Goal: Task Accomplishment & Management: Manage account settings

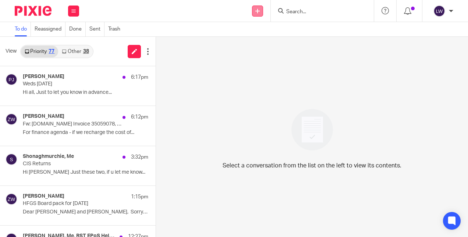
click at [261, 13] on link at bounding box center [257, 11] width 11 height 11
click at [248, 54] on link "Add client" at bounding box center [257, 56] width 51 height 11
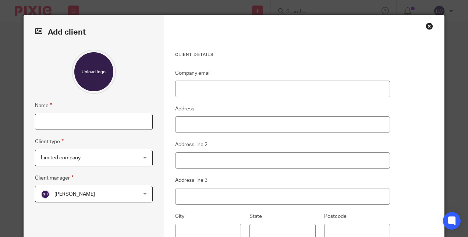
click at [107, 123] on input "Name" at bounding box center [94, 122] width 118 height 17
type input "Arran Property Company Ltd"
click at [114, 194] on span "Gail Hughes" at bounding box center [85, 193] width 89 height 15
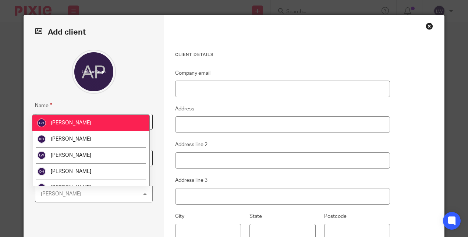
click at [129, 94] on div "Name Arran Property Company Ltd Client type Limited company Limited company Lim…" at bounding box center [94, 158] width 118 height 216
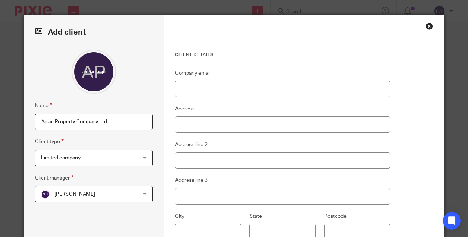
click at [128, 160] on div "Limited company Limited company" at bounding box center [94, 158] width 118 height 17
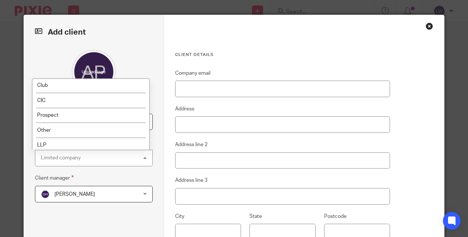
scroll to position [120, 0]
click at [92, 99] on li "Prospect" at bounding box center [90, 100] width 117 height 15
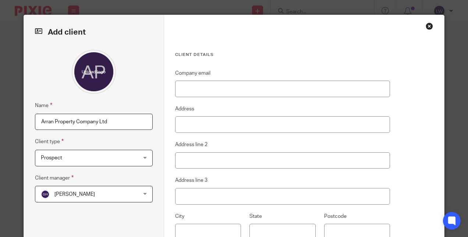
click at [111, 201] on span "Gail Hughes" at bounding box center [85, 193] width 89 height 15
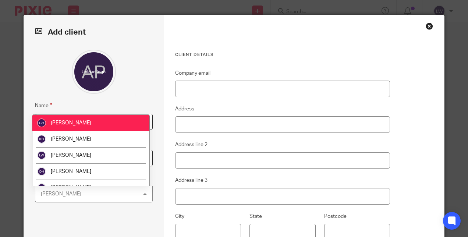
click at [93, 155] on li "[PERSON_NAME]" at bounding box center [90, 155] width 117 height 16
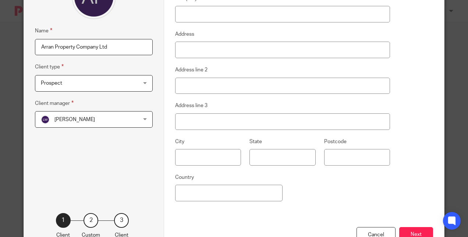
scroll to position [106, 0]
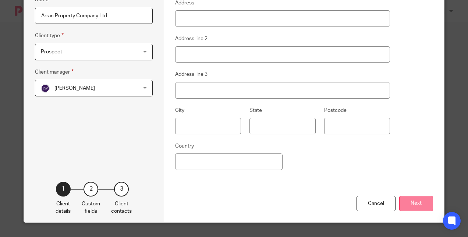
click at [408, 200] on button "Next" at bounding box center [416, 204] width 34 height 16
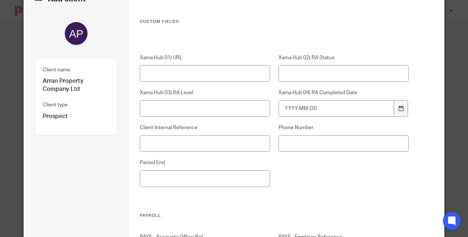
scroll to position [0, 0]
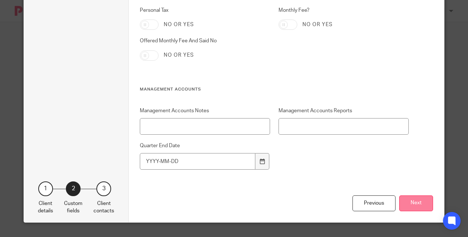
click at [414, 201] on button "Next" at bounding box center [416, 203] width 34 height 16
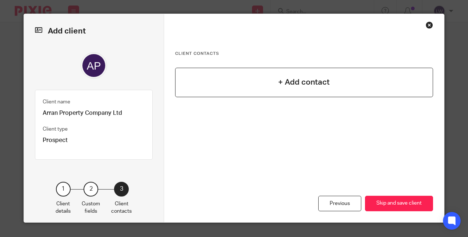
click at [313, 84] on h4 "+ Add contact" at bounding box center [303, 81] width 51 height 11
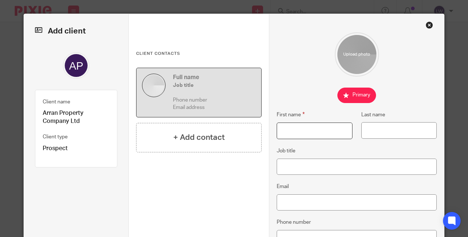
click at [295, 129] on input "First name" at bounding box center [314, 130] width 76 height 17
type input "Steve"
type input "Vassell"
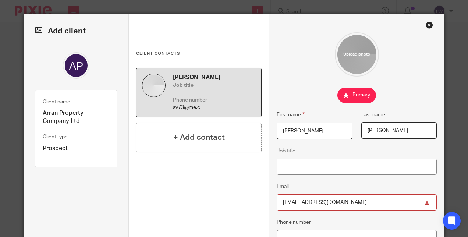
type input "sv73@me.com"
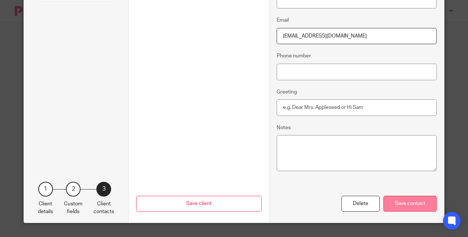
click at [399, 198] on div "Save contact" at bounding box center [409, 204] width 53 height 16
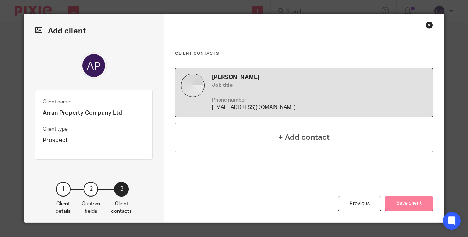
click at [406, 203] on button "Save client" at bounding box center [409, 204] width 48 height 16
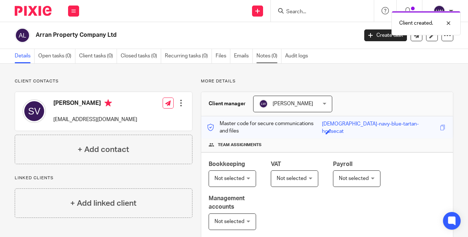
click at [265, 57] on link "Notes (0)" at bounding box center [268, 56] width 25 height 14
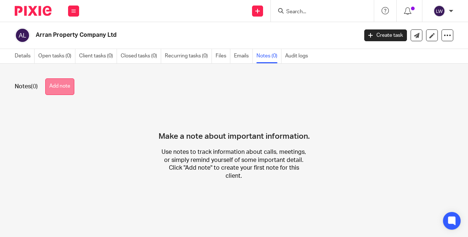
click at [66, 84] on button "Add note" at bounding box center [59, 86] width 29 height 17
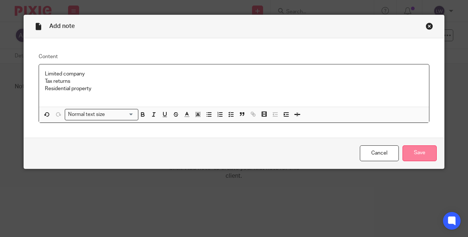
click at [415, 148] on input "Save" at bounding box center [419, 153] width 34 height 16
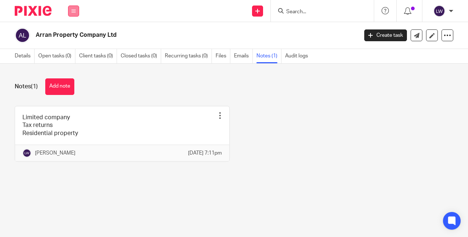
click at [76, 14] on button at bounding box center [73, 11] width 11 height 11
click at [75, 47] on link "Email" at bounding box center [70, 44] width 12 height 5
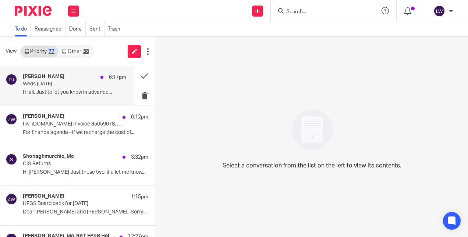
click at [70, 97] on div "Piera Jalan 6:17pm Weds 24th Sept Hi all, Just to let you know in advance..." at bounding box center [74, 86] width 103 height 25
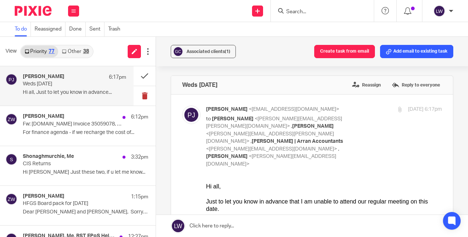
click at [136, 94] on button at bounding box center [144, 95] width 22 height 19
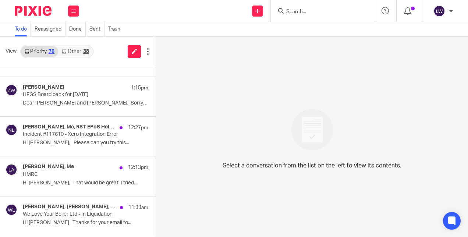
scroll to position [70, 0]
click at [74, 53] on link "Other 38" at bounding box center [75, 52] width 34 height 12
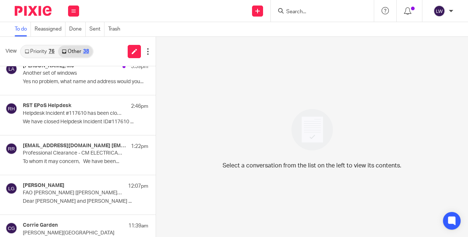
scroll to position [0, 0]
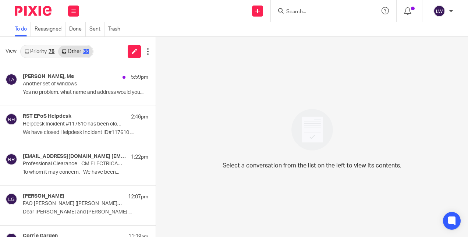
click at [41, 51] on link "Priority 76" at bounding box center [39, 52] width 37 height 12
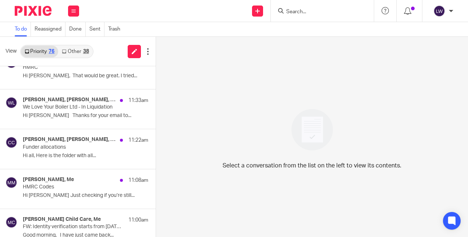
scroll to position [177, 0]
click at [310, 11] on input "Search" at bounding box center [318, 12] width 66 height 7
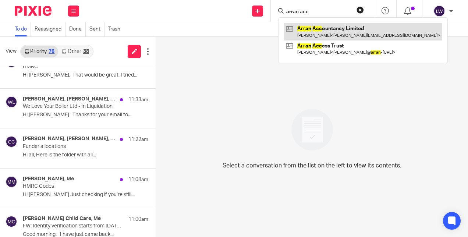
type input "arran acc"
click at [329, 35] on link at bounding box center [363, 31] width 158 height 17
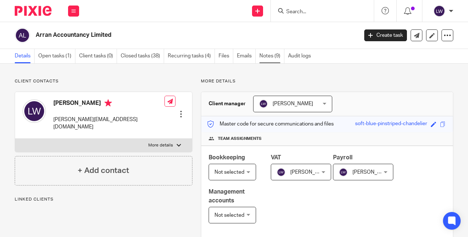
click at [269, 59] on link "Notes (9)" at bounding box center [271, 56] width 25 height 14
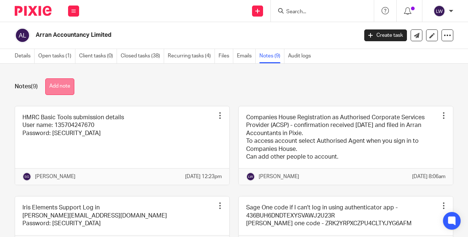
click at [57, 89] on button "Add note" at bounding box center [59, 86] width 29 height 17
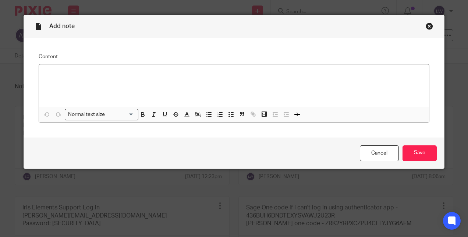
click at [447, 82] on div "Add note Content Normal text size Loading... Remove Edit Insert new video Copy …" at bounding box center [234, 118] width 468 height 237
click at [98, 68] on div at bounding box center [234, 85] width 390 height 42
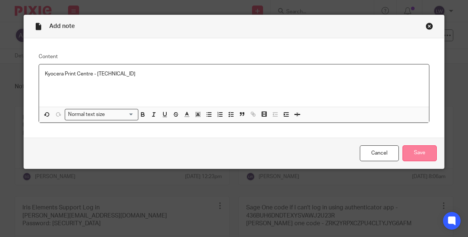
click at [421, 148] on input "Save" at bounding box center [419, 153] width 34 height 16
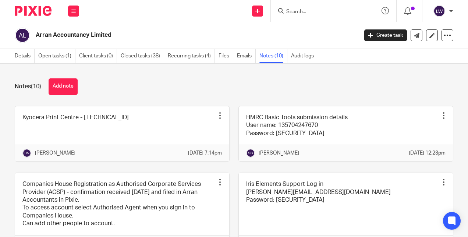
click at [299, 14] on input "Search" at bounding box center [318, 12] width 66 height 7
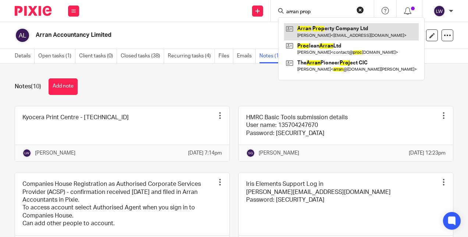
type input "arran prop"
click at [327, 27] on link at bounding box center [351, 31] width 135 height 17
click at [334, 34] on link at bounding box center [351, 31] width 135 height 17
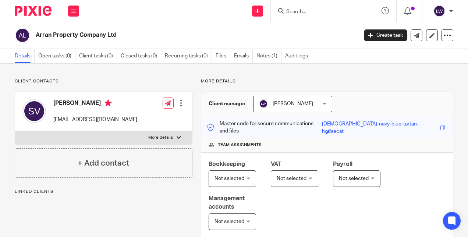
click at [180, 103] on div at bounding box center [180, 102] width 7 height 7
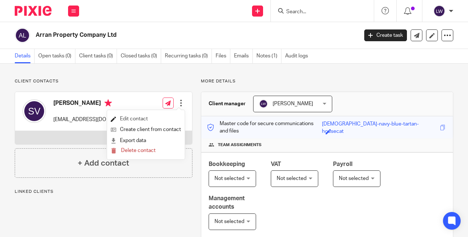
click at [140, 121] on link "Edit contact" at bounding box center [146, 119] width 70 height 11
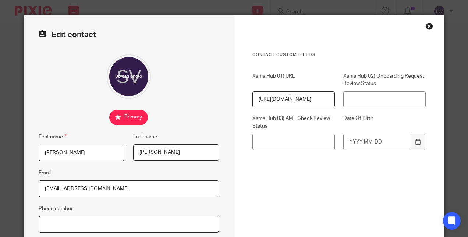
click at [77, 225] on input "Phone number" at bounding box center [129, 224] width 180 height 17
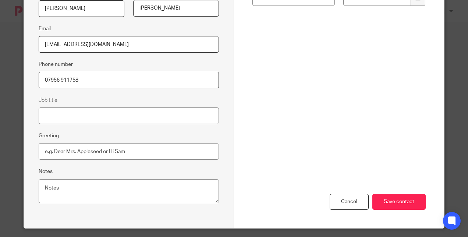
scroll to position [150, 0]
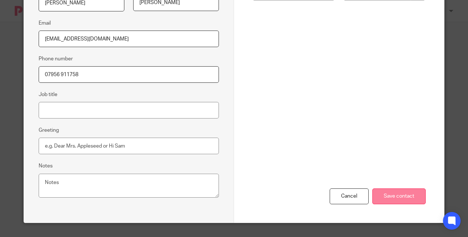
type input "07956 911758"
click at [395, 194] on input "Save contact" at bounding box center [398, 196] width 53 height 16
click at [396, 193] on input "Save contact" at bounding box center [398, 196] width 53 height 16
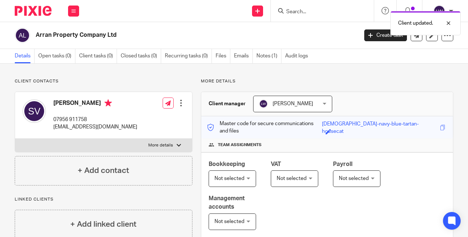
click at [307, 20] on div "Client updated." at bounding box center [347, 21] width 226 height 28
click at [307, 13] on div "Client updated." at bounding box center [347, 21] width 226 height 28
click at [298, 10] on div "Client updated." at bounding box center [347, 21] width 226 height 28
click at [299, 13] on div "Client updated." at bounding box center [347, 21] width 226 height 28
click at [303, 18] on div at bounding box center [322, 11] width 103 height 22
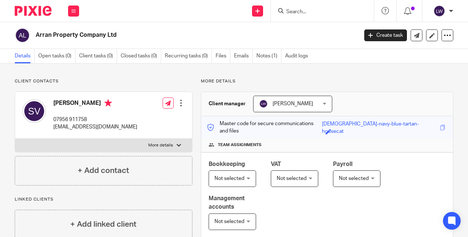
click at [296, 13] on input "Search" at bounding box center [318, 12] width 66 height 7
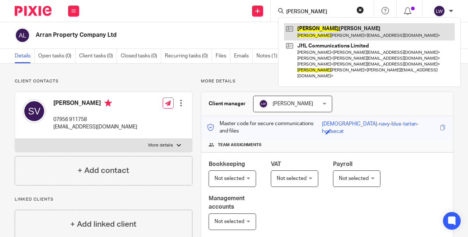
type input "[PERSON_NAME]"
click at [331, 32] on link at bounding box center [369, 31] width 171 height 17
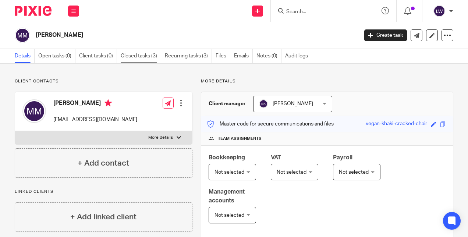
click at [140, 56] on link "Closed tasks (3)" at bounding box center [141, 56] width 40 height 14
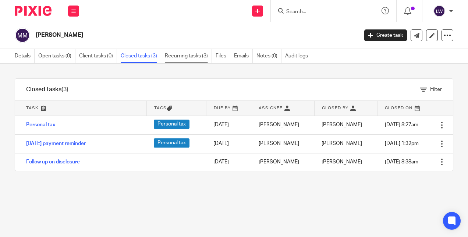
click at [183, 54] on link "Recurring tasks (3)" at bounding box center [188, 56] width 47 height 14
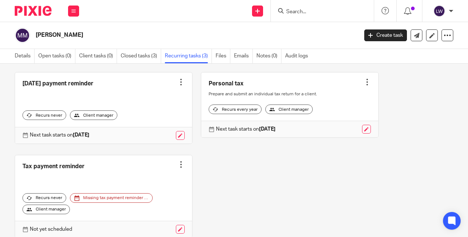
scroll to position [34, 0]
click at [244, 60] on link "Emails" at bounding box center [243, 56] width 19 height 14
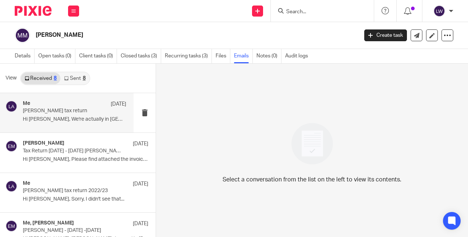
click at [69, 115] on div "Me [DATE] [PERSON_NAME] tax return Hi [PERSON_NAME], We're actually in [GEOGRAP…" at bounding box center [74, 112] width 103 height 25
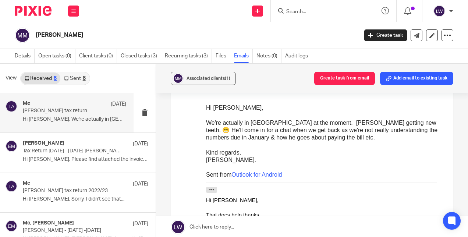
scroll to position [303, 0]
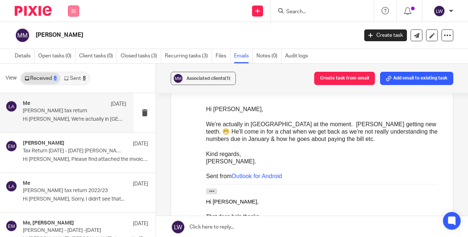
click at [72, 10] on icon at bounding box center [73, 11] width 4 height 4
